Goal: Task Accomplishment & Management: Manage account settings

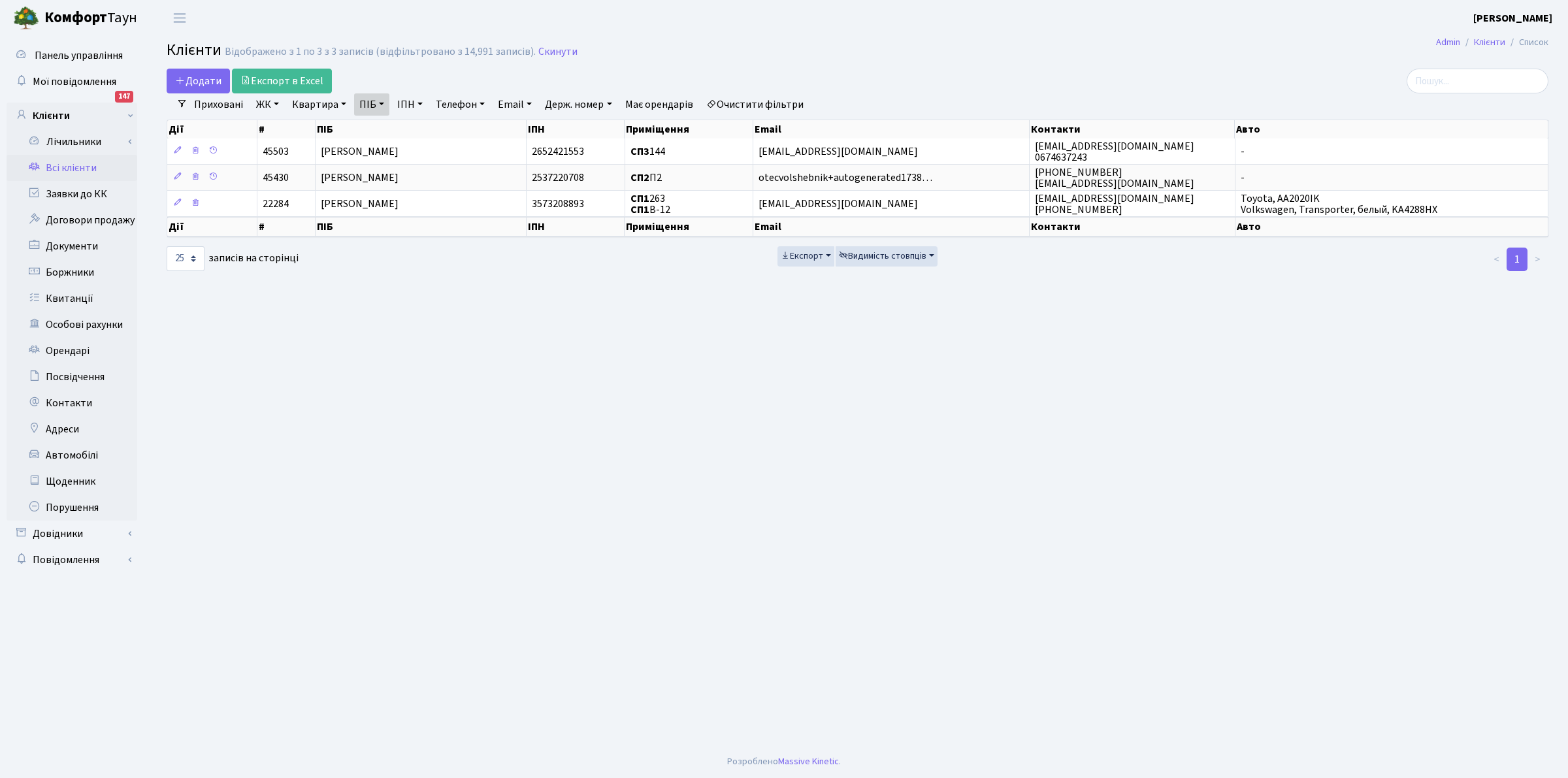
select select "25"
click at [67, 168] on link "Всі клієнти" at bounding box center [72, 168] width 131 height 26
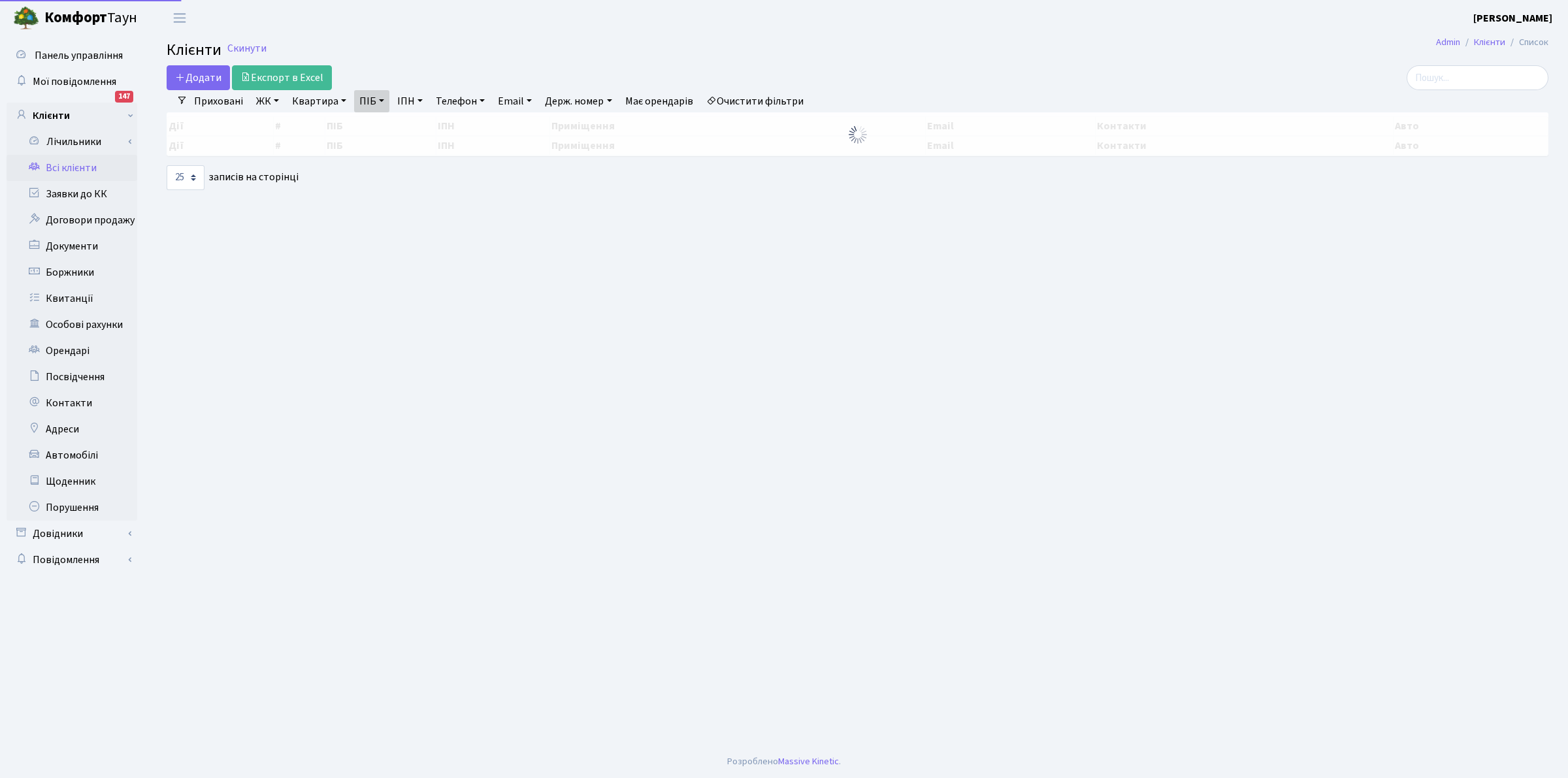
select select "25"
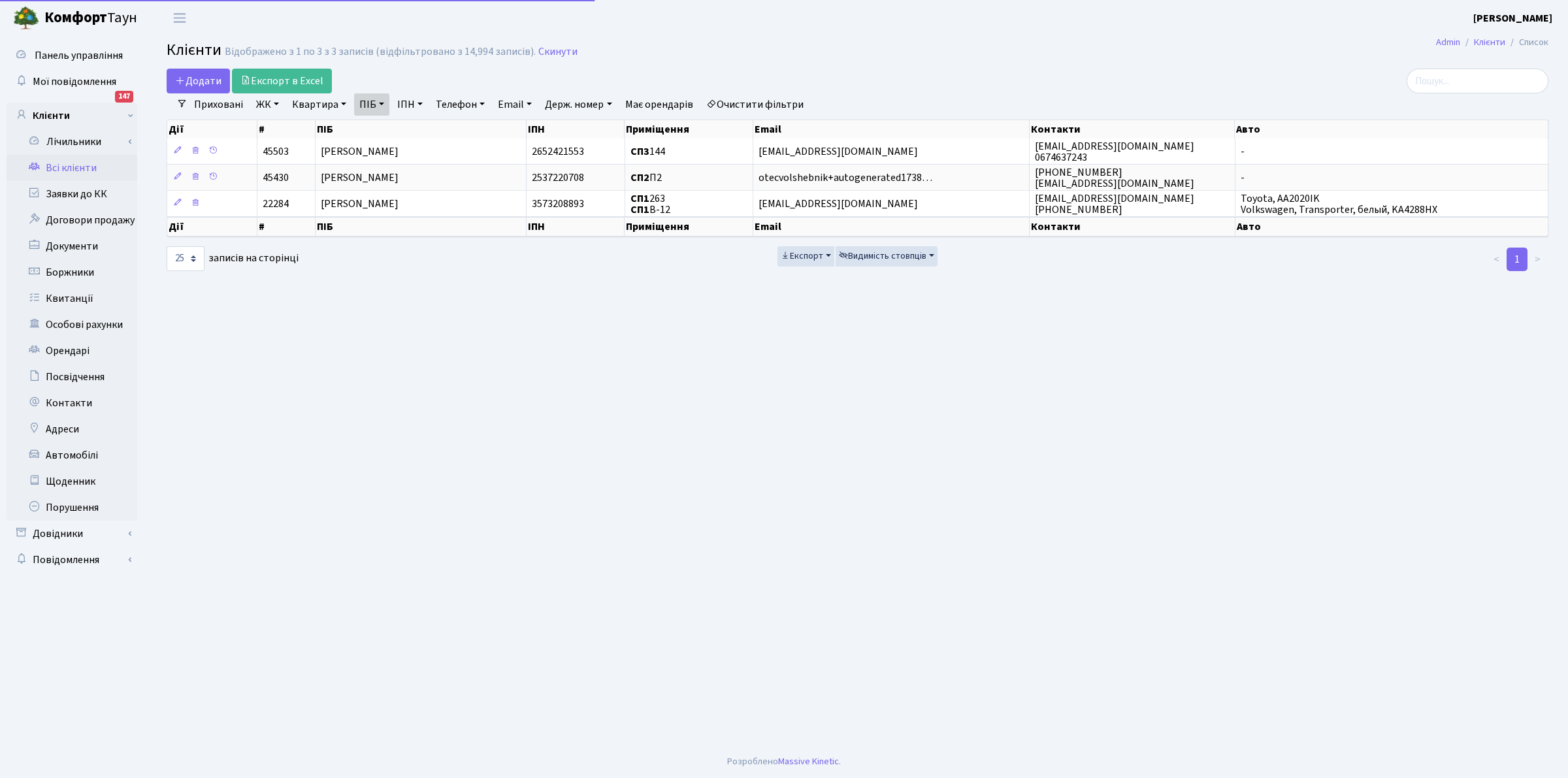
click at [361, 106] on link "ПІБ" at bounding box center [372, 104] width 35 height 22
type input "Н"
type input "ЯНЧЕВ"
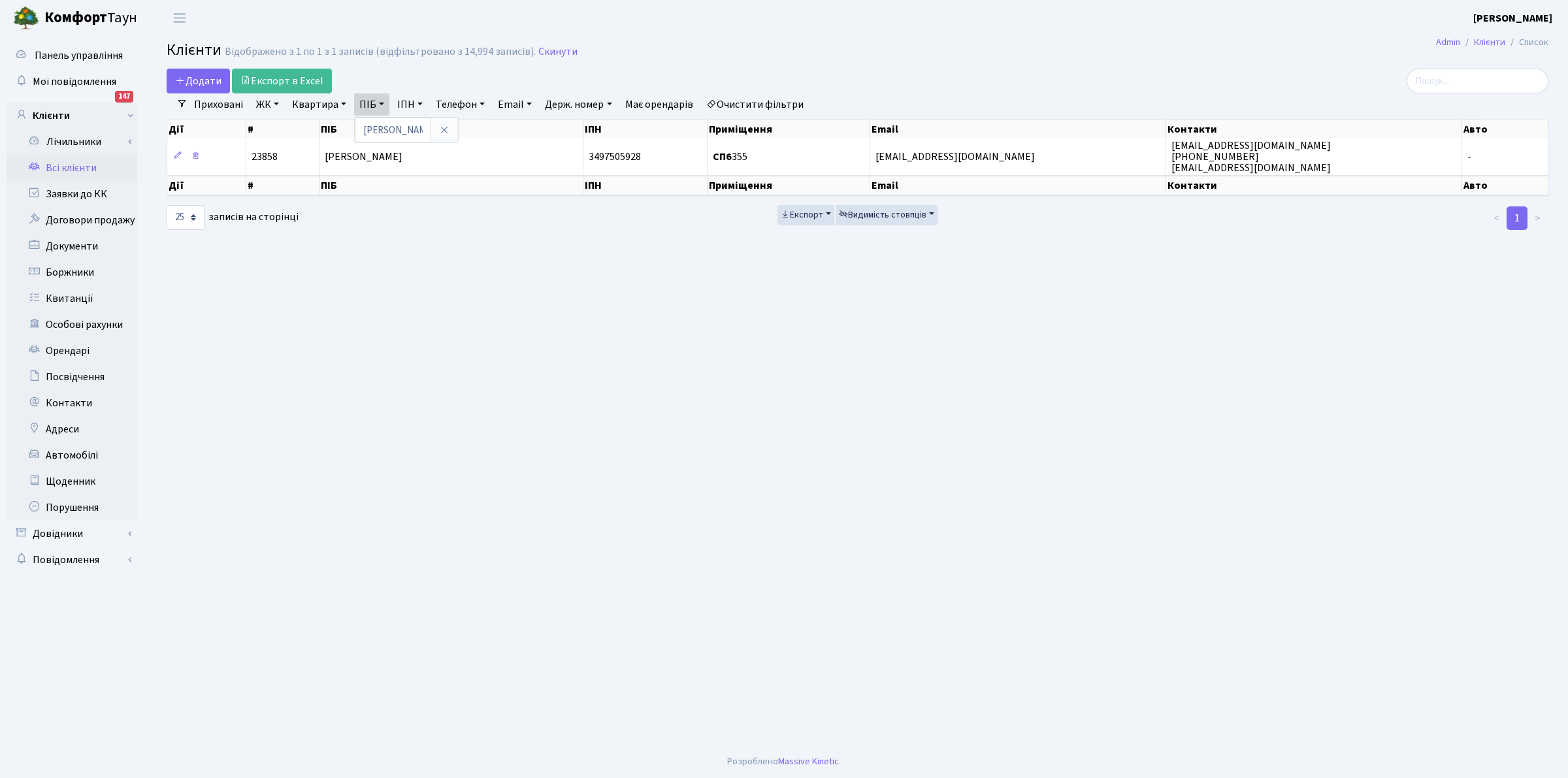
click at [677, 267] on main "Admin Клієнти Список Клієнти Відображено з 1 по 1 з 1 записів (відфільтровано з…" at bounding box center [857, 390] width 1421 height 709
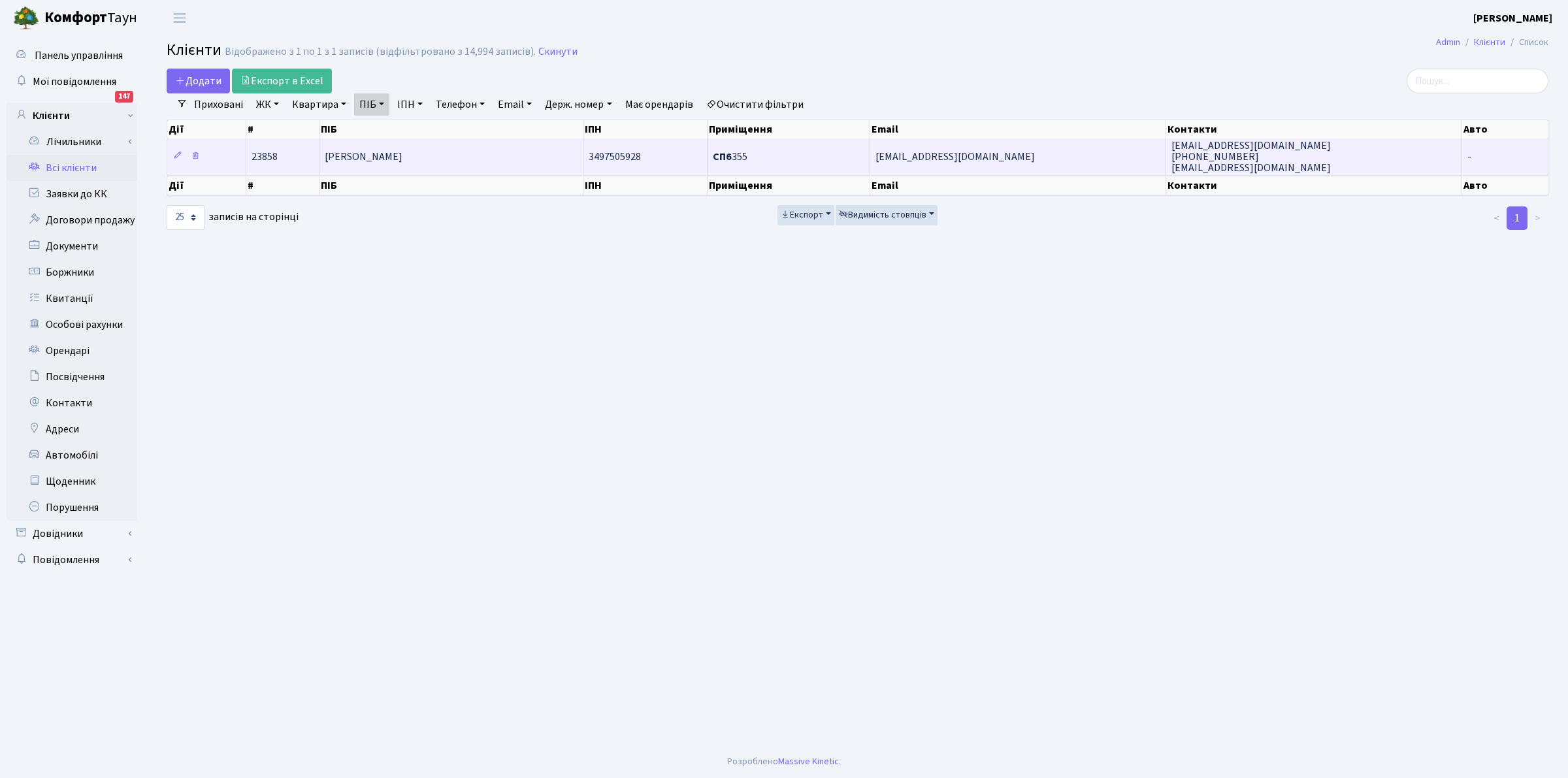
click at [639, 156] on span "3497505928" at bounding box center [615, 156] width 52 height 14
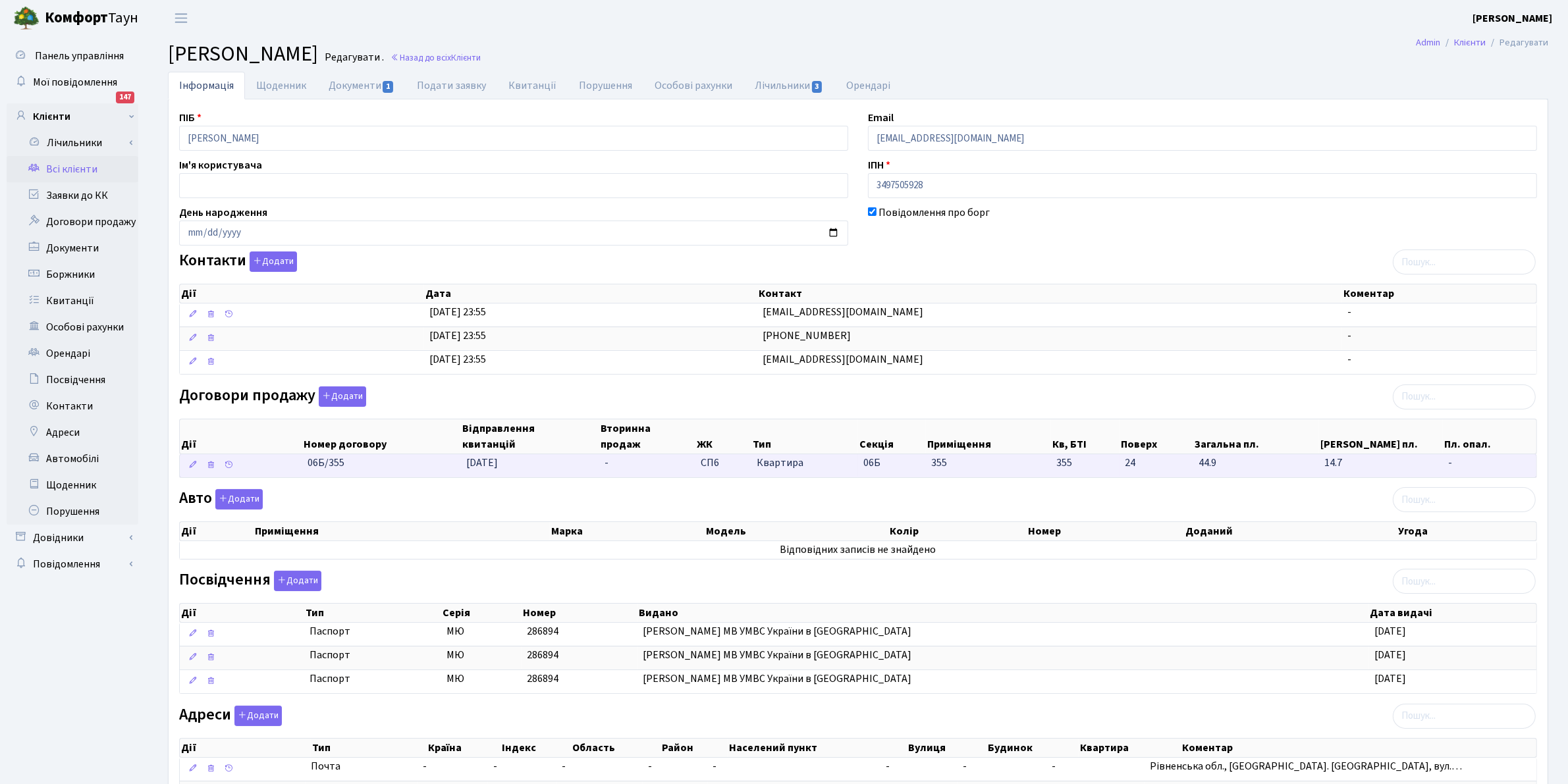
click at [775, 468] on span "Квартира" at bounding box center [804, 463] width 96 height 15
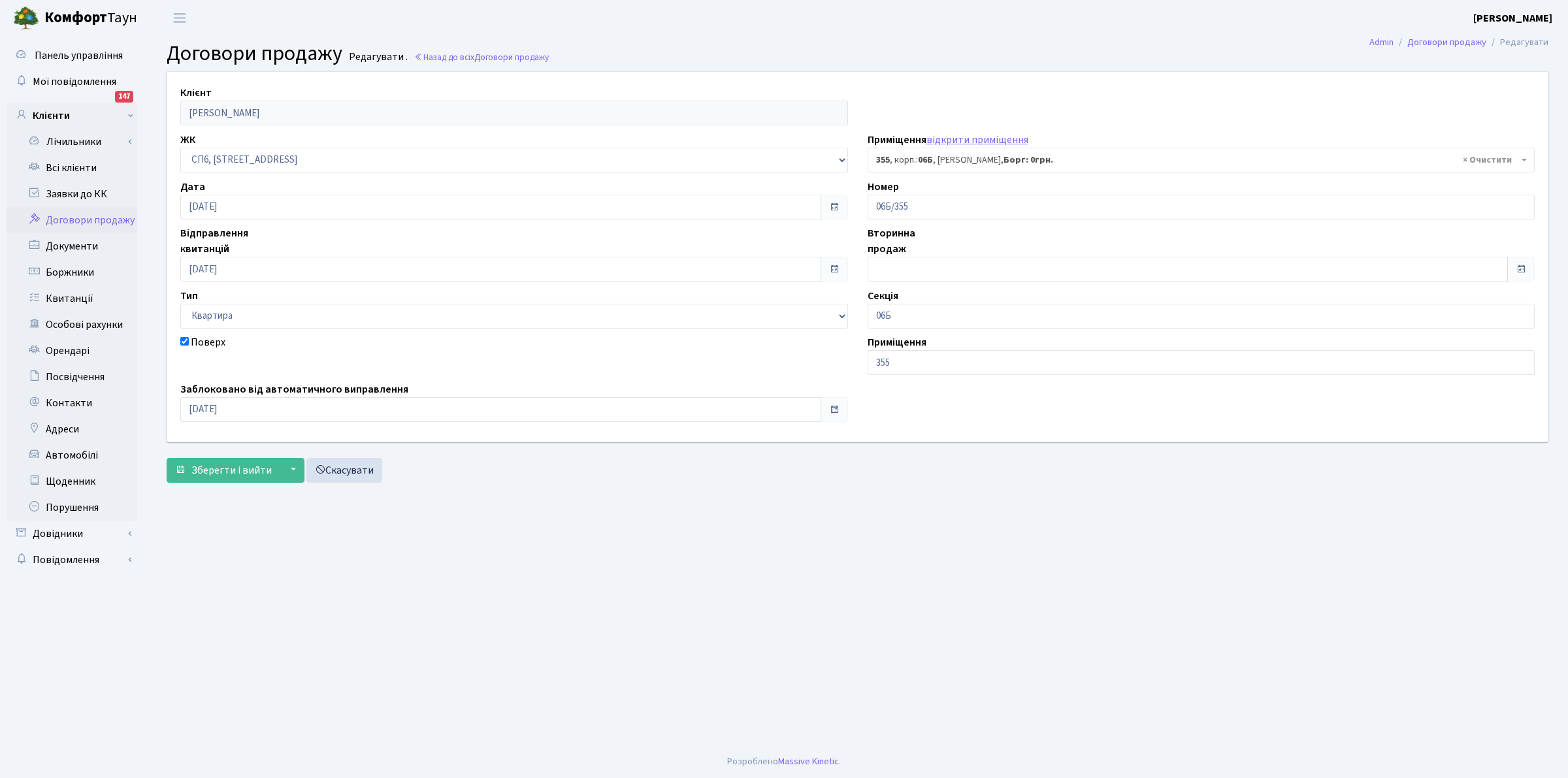
select select "22023"
